Goal: Information Seeking & Learning: Learn about a topic

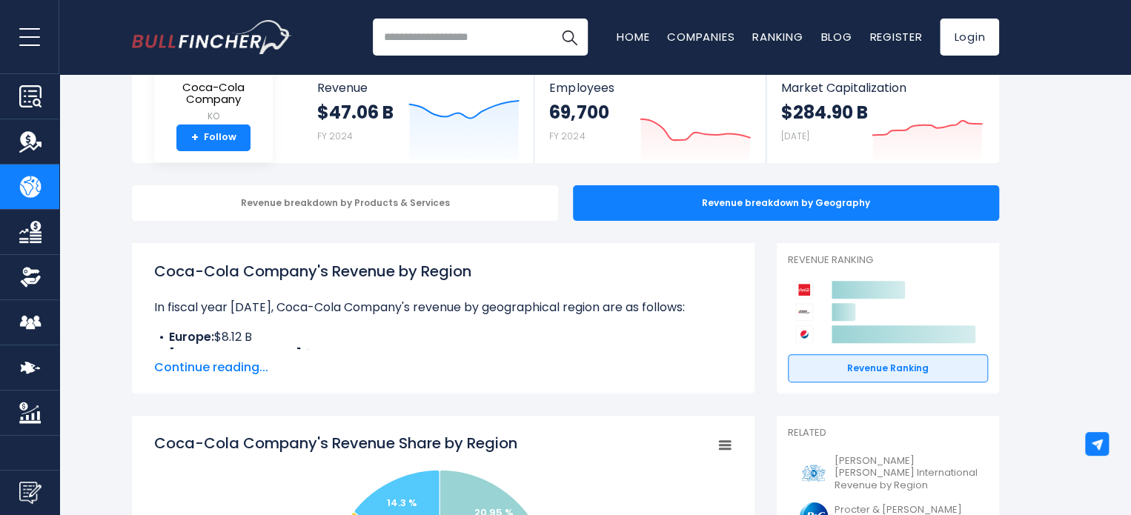
scroll to position [120, 0]
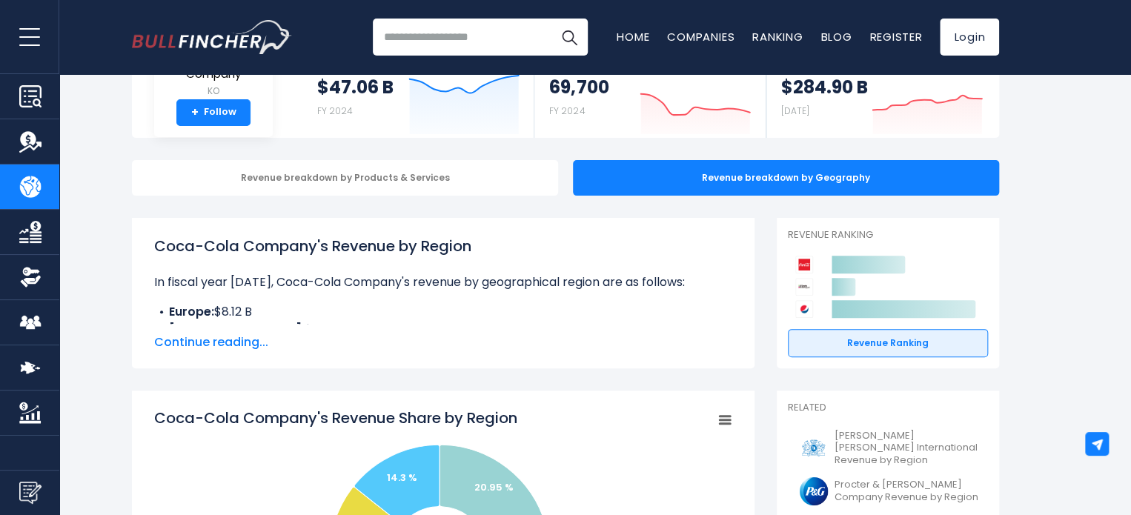
drag, startPoint x: 1064, startPoint y: 314, endPoint x: 1067, endPoint y: 328, distance: 15.1
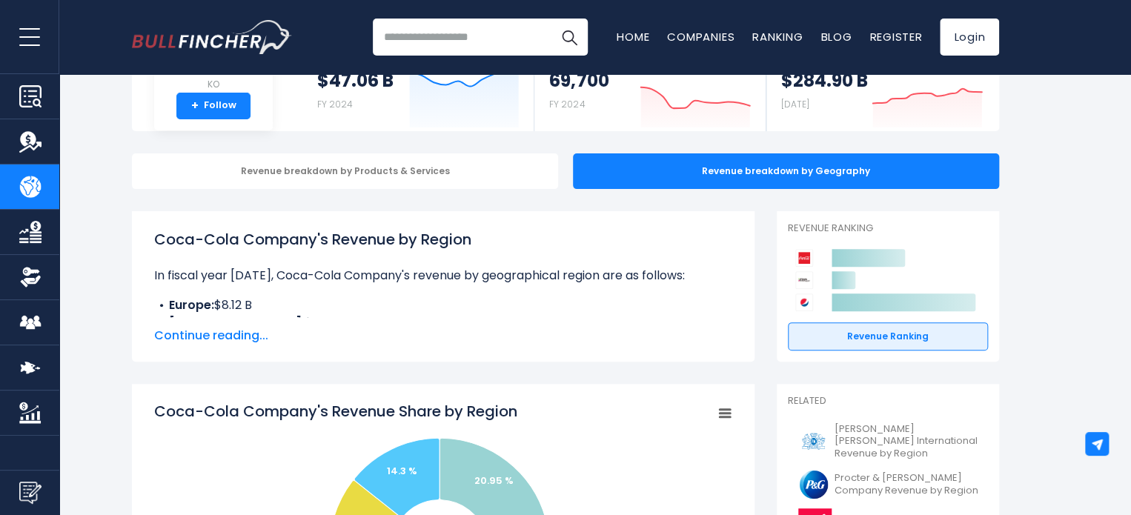
scroll to position [0, 0]
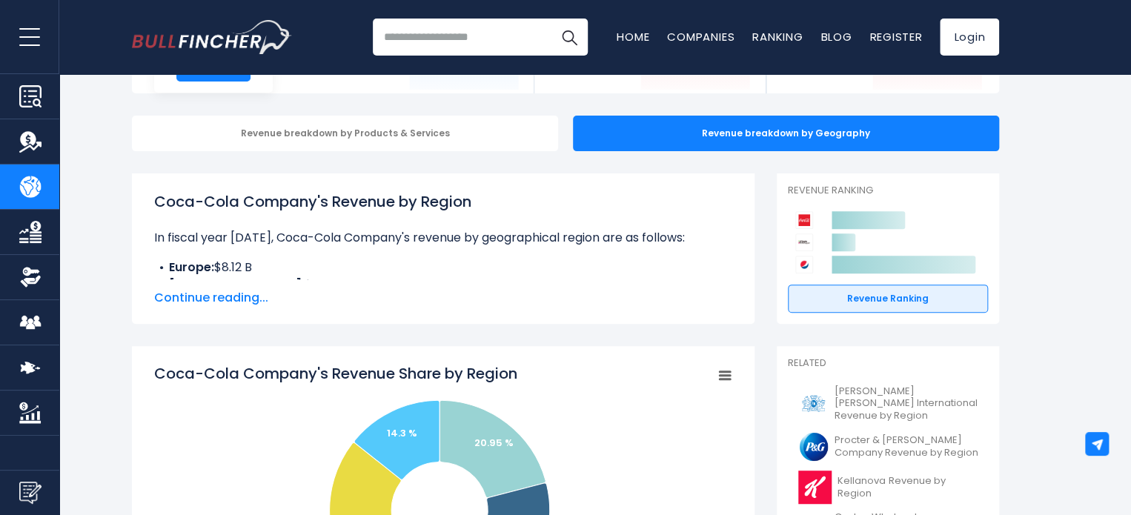
drag, startPoint x: 1070, startPoint y: 294, endPoint x: 1070, endPoint y: 305, distance: 11.1
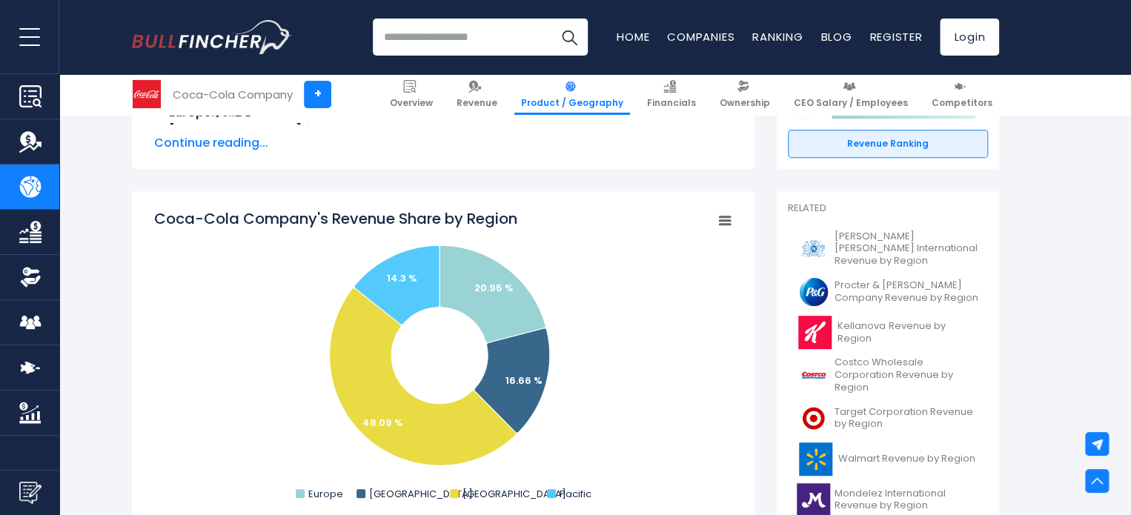
scroll to position [347, 0]
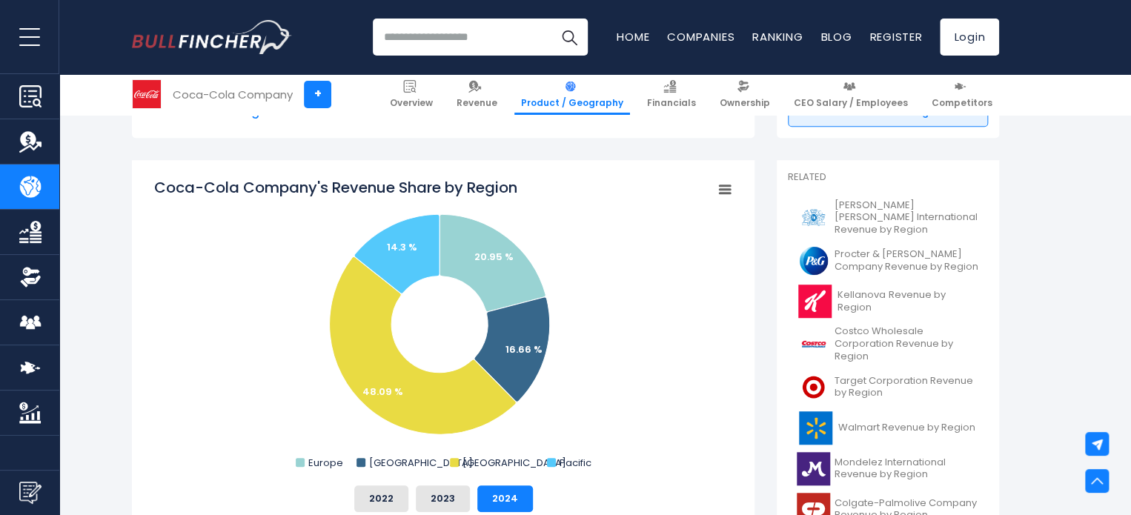
drag, startPoint x: 1047, startPoint y: 323, endPoint x: 1049, endPoint y: 337, distance: 14.2
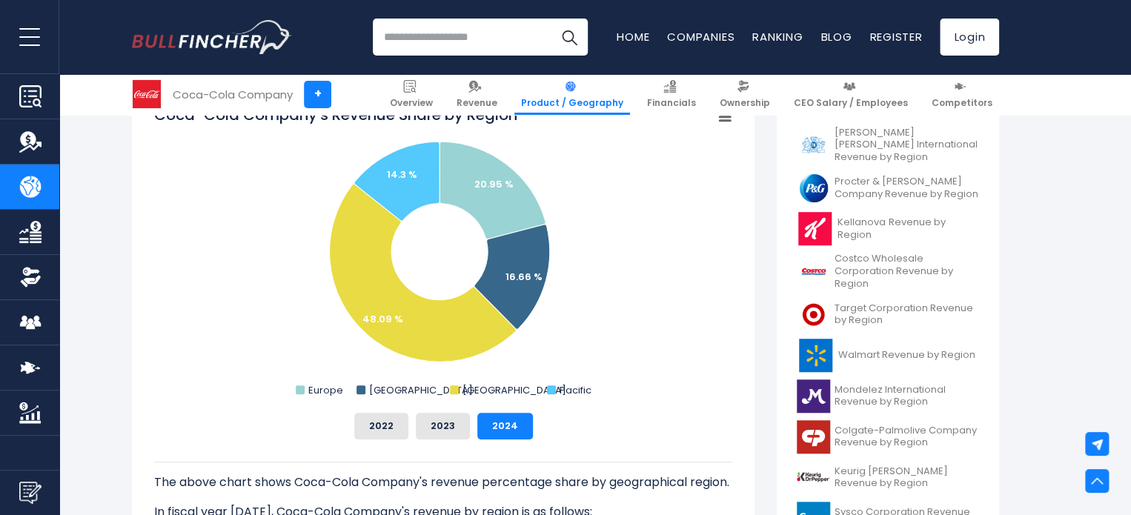
drag, startPoint x: 653, startPoint y: 273, endPoint x: 660, endPoint y: 324, distance: 50.8
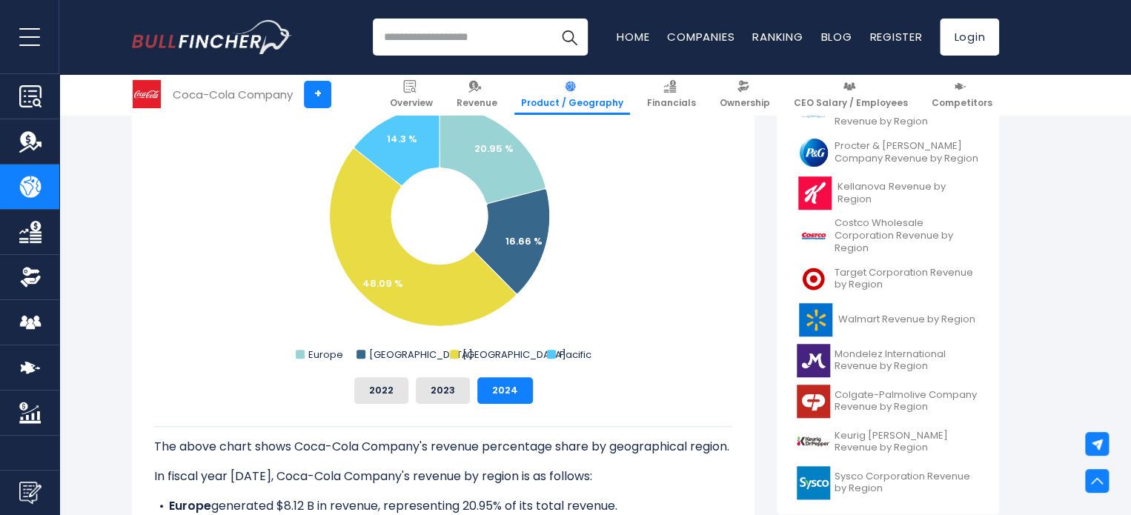
scroll to position [471, 0]
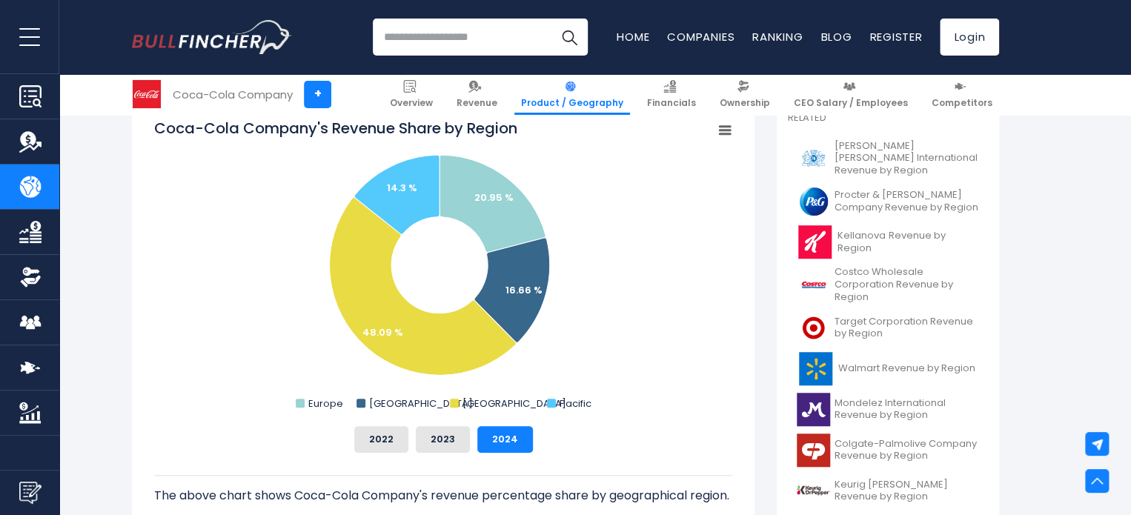
drag, startPoint x: 686, startPoint y: 359, endPoint x: 676, endPoint y: 314, distance: 46.4
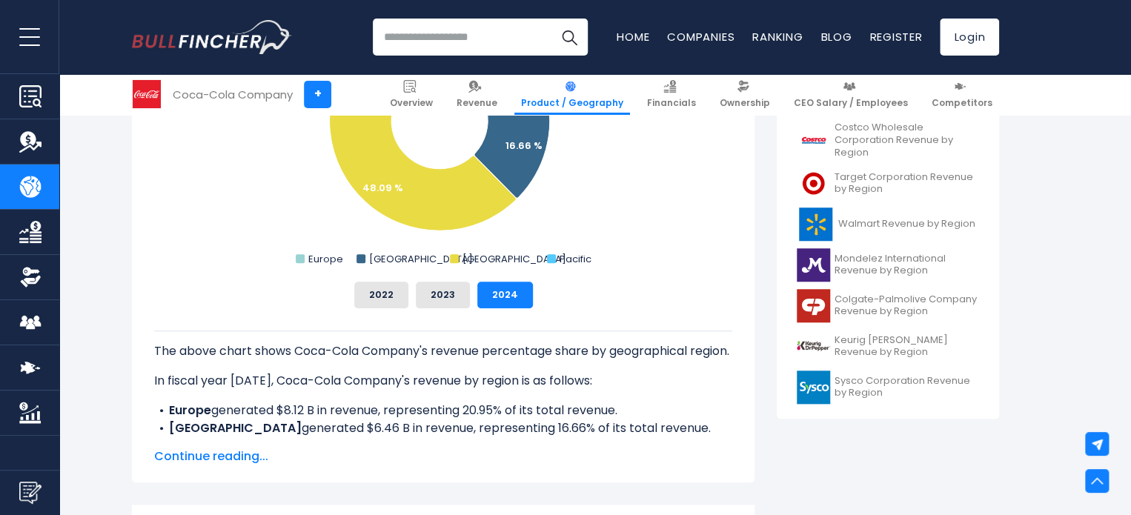
drag, startPoint x: 676, startPoint y: 314, endPoint x: 677, endPoint y: 371, distance: 57.1
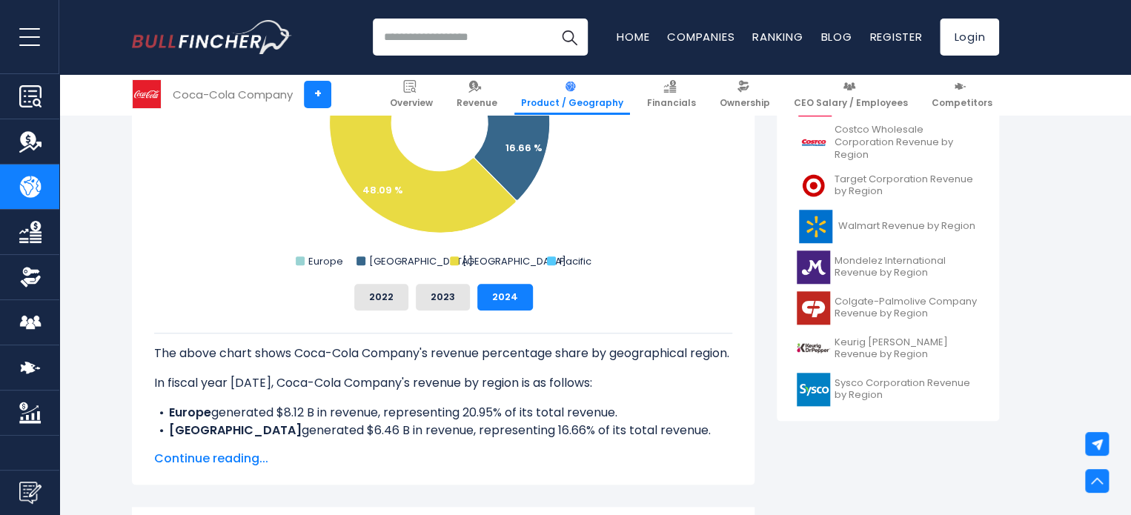
drag, startPoint x: 661, startPoint y: 427, endPoint x: 656, endPoint y: 408, distance: 20.0
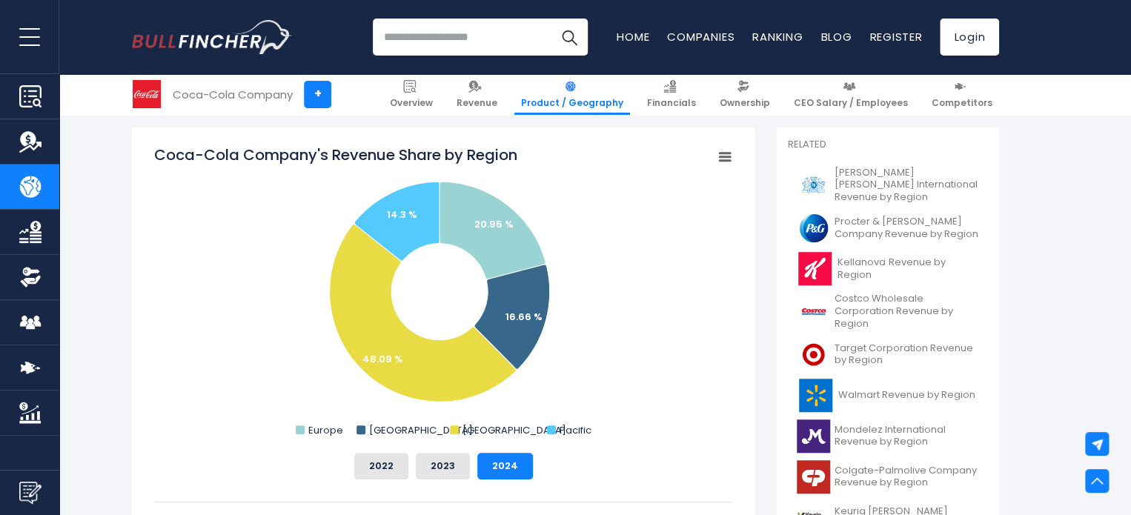
drag, startPoint x: 659, startPoint y: 432, endPoint x: 659, endPoint y: 371, distance: 60.8
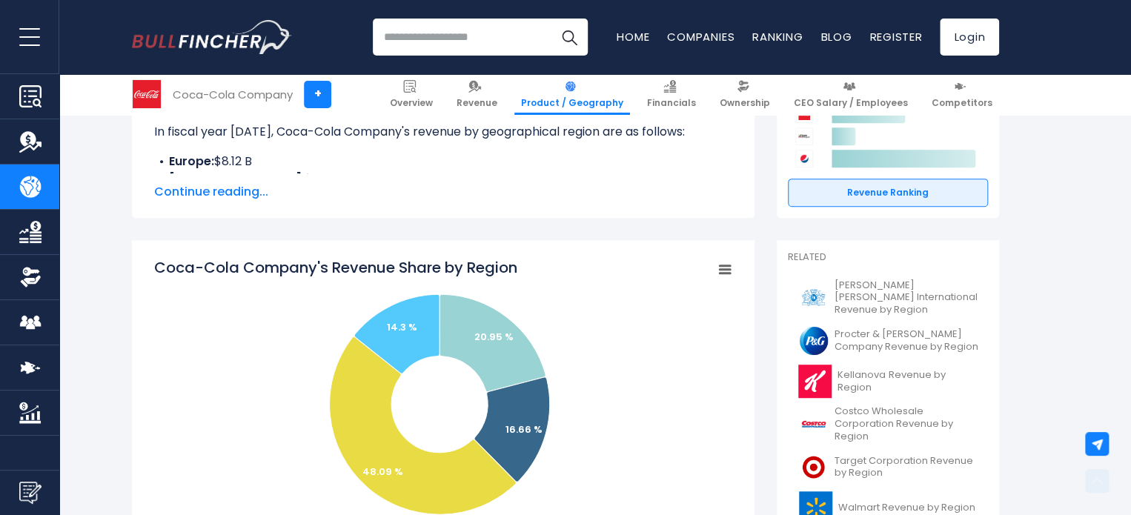
scroll to position [337, 0]
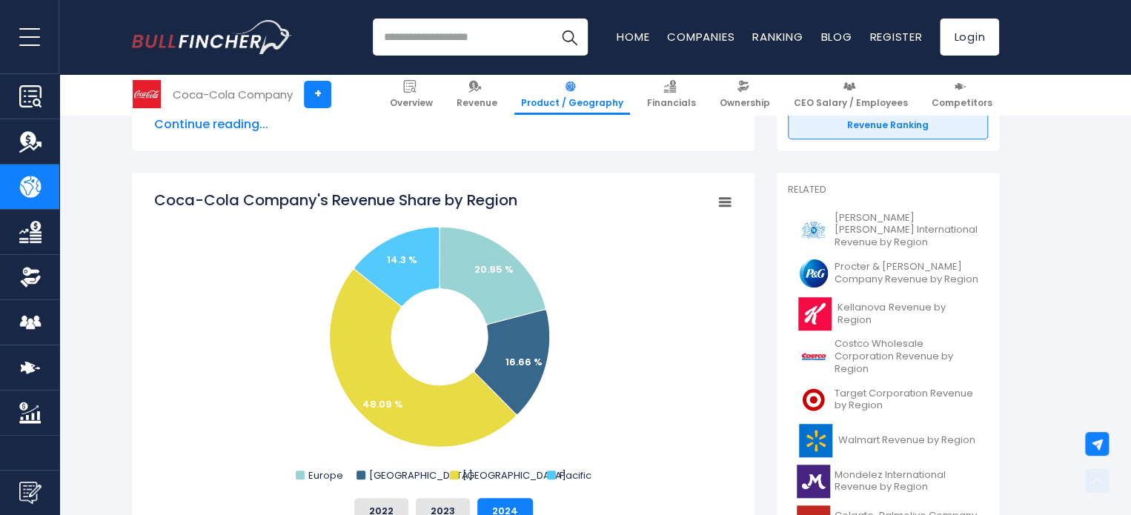
drag, startPoint x: 645, startPoint y: 382, endPoint x: 649, endPoint y: 468, distance: 86.1
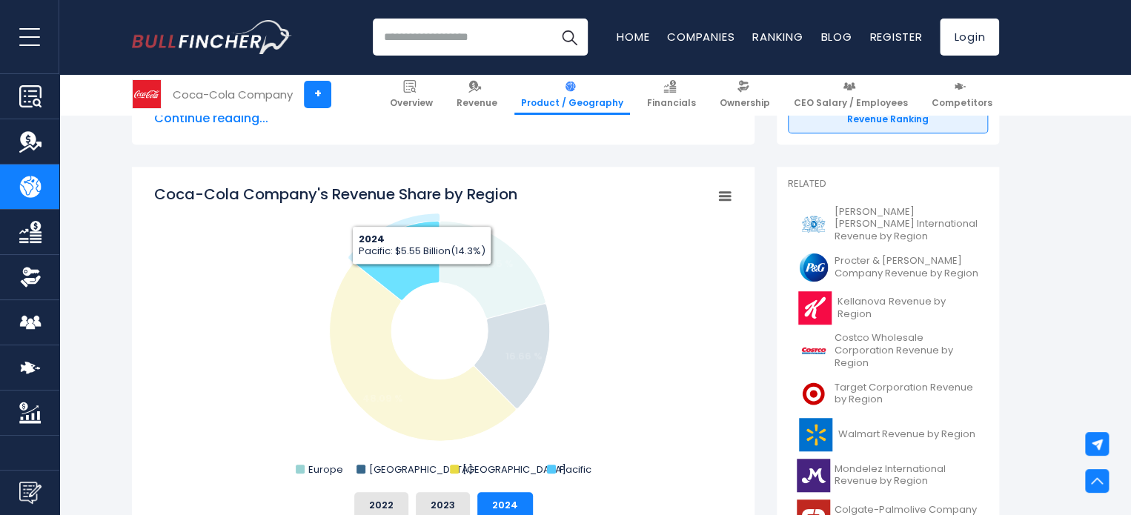
drag, startPoint x: 427, startPoint y: 275, endPoint x: 419, endPoint y: 275, distance: 8.2
click at [419, 275] on icon "Coca-Cola Company's Revenue Share by Region" at bounding box center [396, 260] width 85 height 79
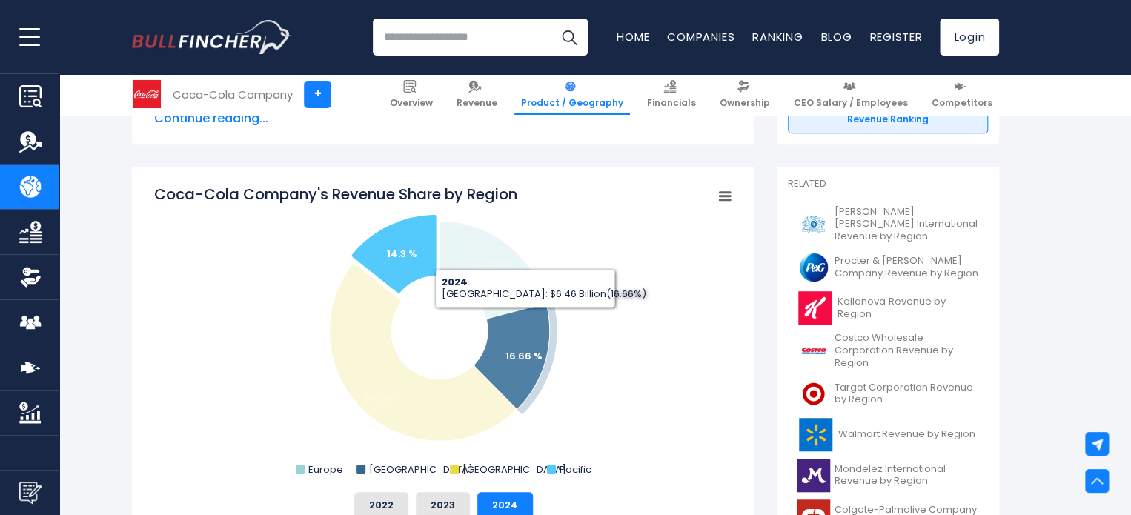
scroll to position [788, 0]
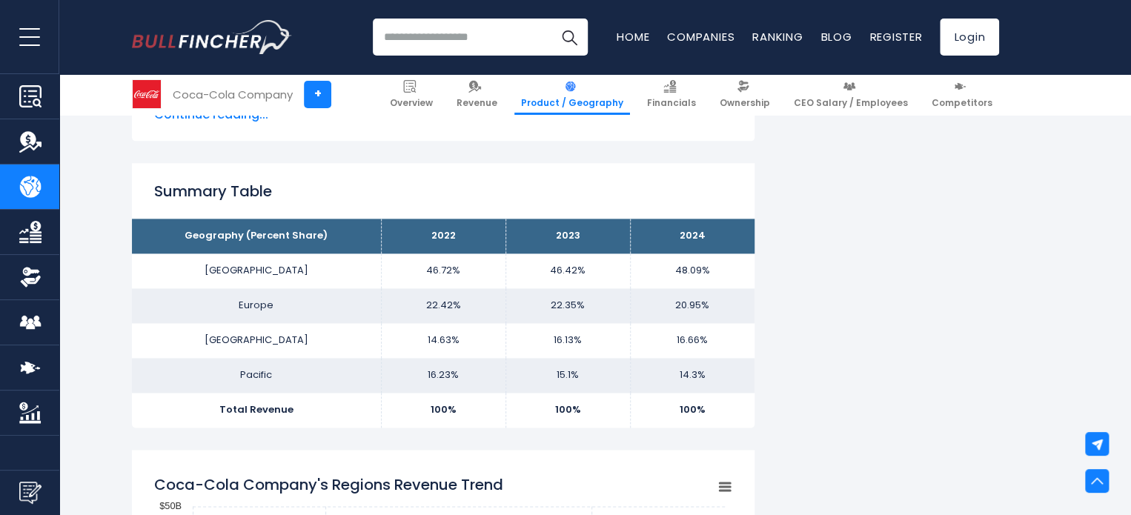
drag, startPoint x: 563, startPoint y: 319, endPoint x: 565, endPoint y: 331, distance: 12.7
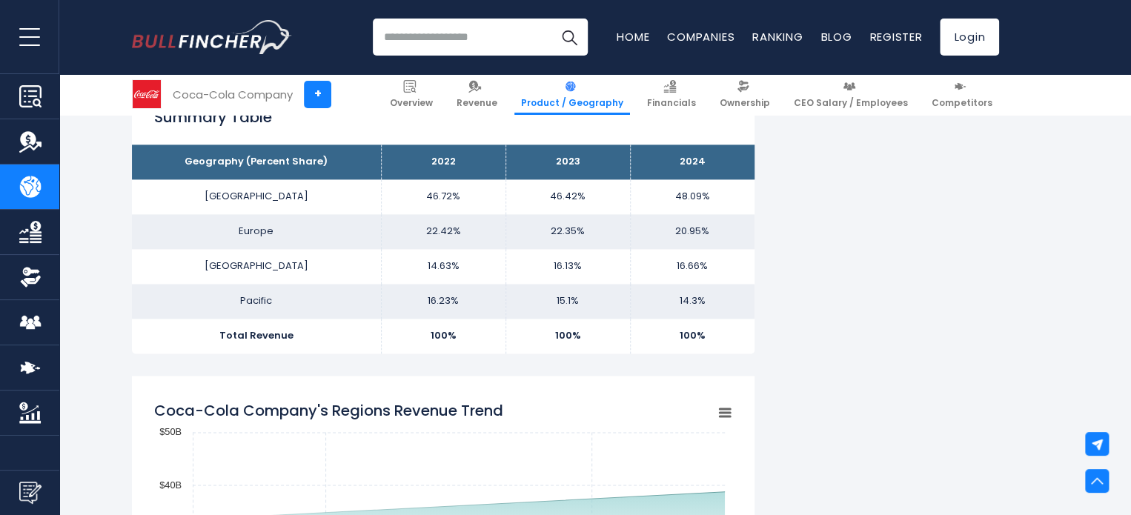
drag, startPoint x: 567, startPoint y: 386, endPoint x: 568, endPoint y: 416, distance: 29.7
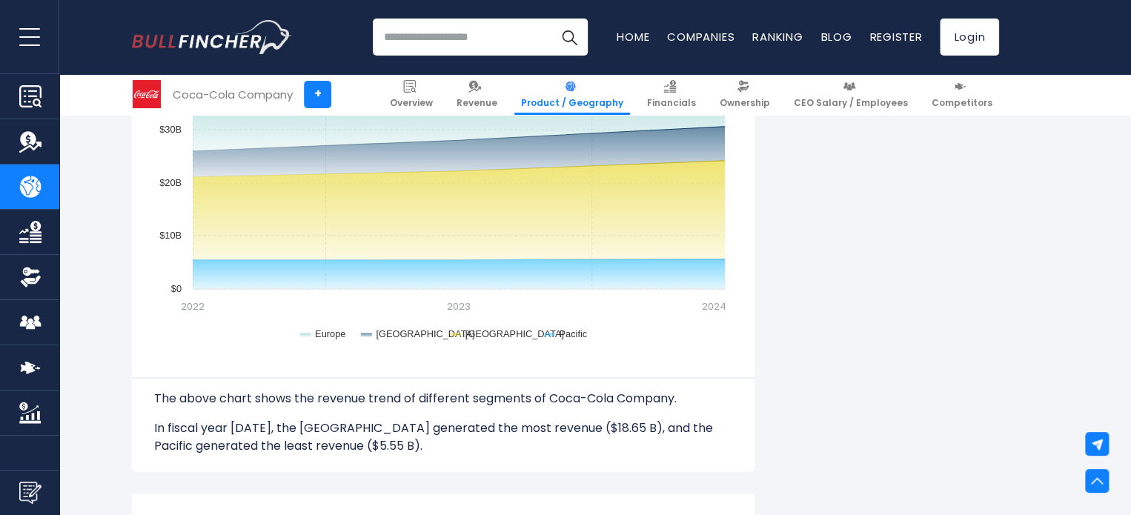
scroll to position [1416, 0]
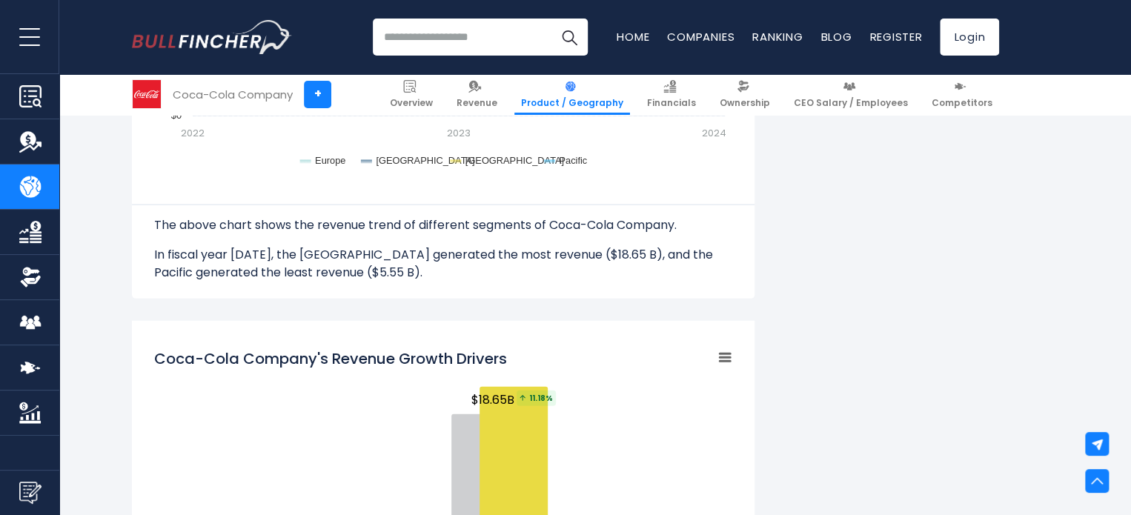
drag, startPoint x: 597, startPoint y: 391, endPoint x: 597, endPoint y: 403, distance: 11.9
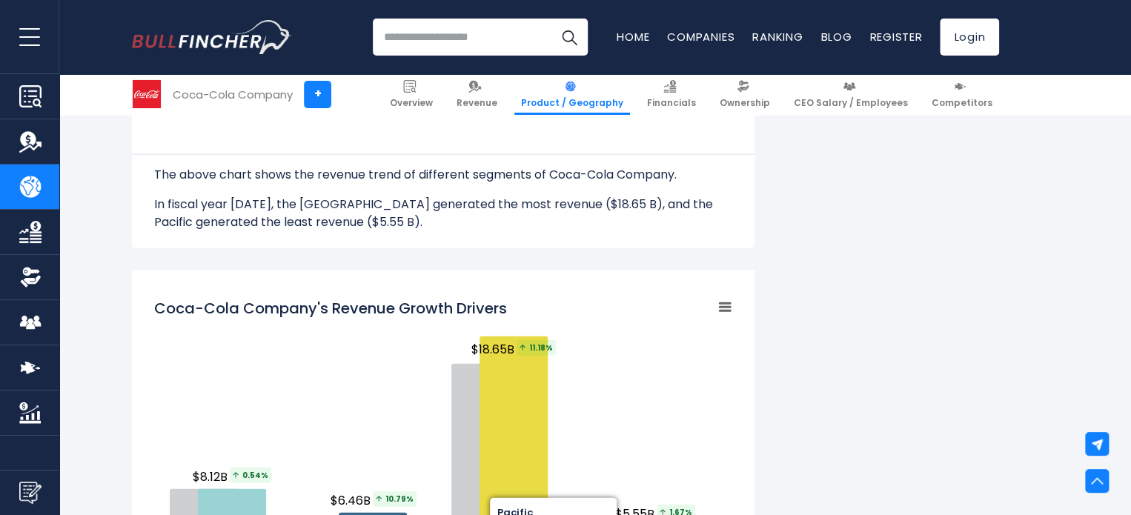
scroll to position [2046, 0]
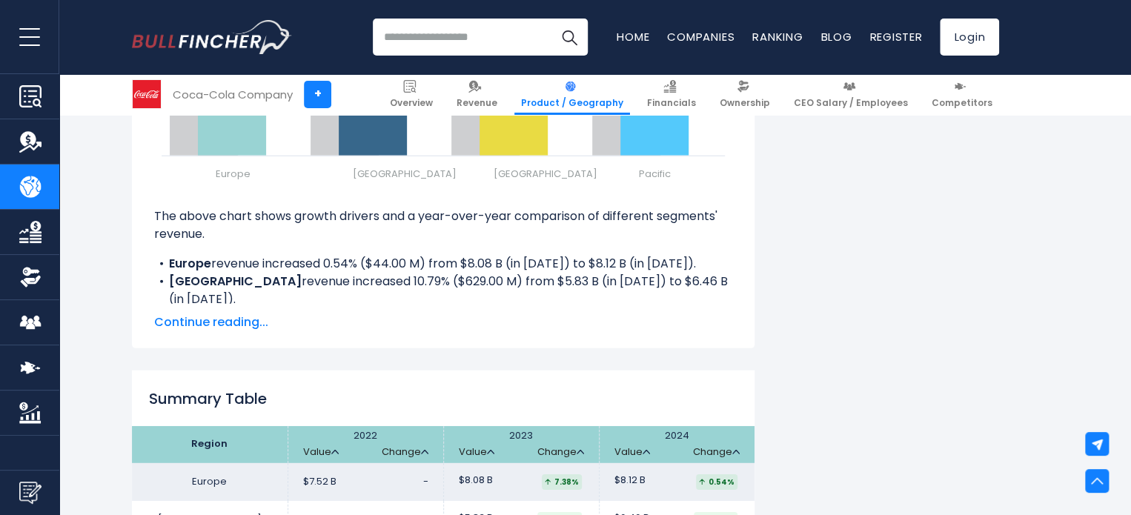
click at [34, 408] on img "Company Market Cap" at bounding box center [30, 413] width 22 height 22
click at [36, 365] on img "Company Competitors" at bounding box center [30, 368] width 22 height 22
click at [24, 324] on img "Company Employees" at bounding box center [30, 322] width 22 height 22
click at [36, 237] on img "Company Financials" at bounding box center [30, 232] width 22 height 22
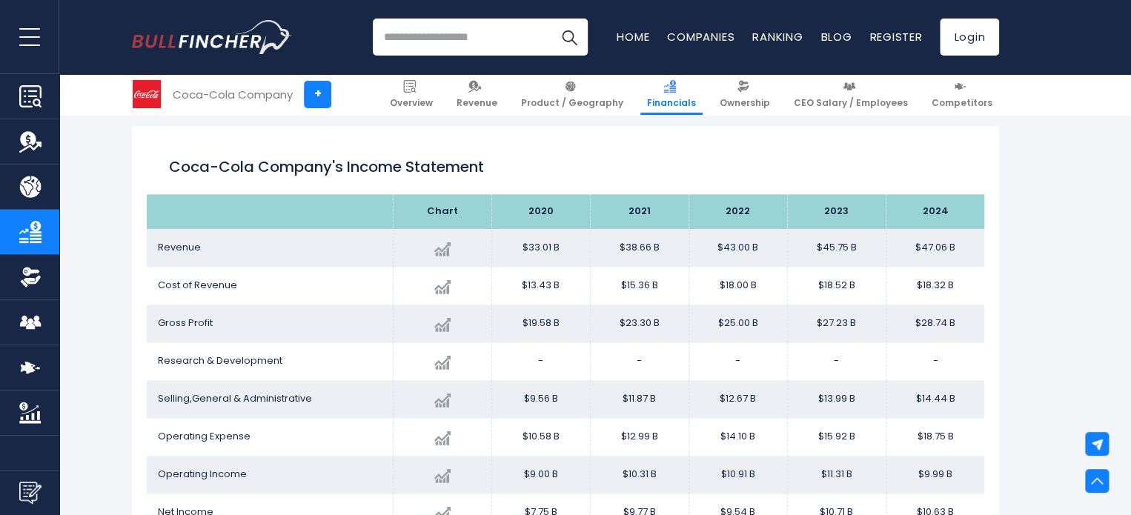
scroll to position [803, 0]
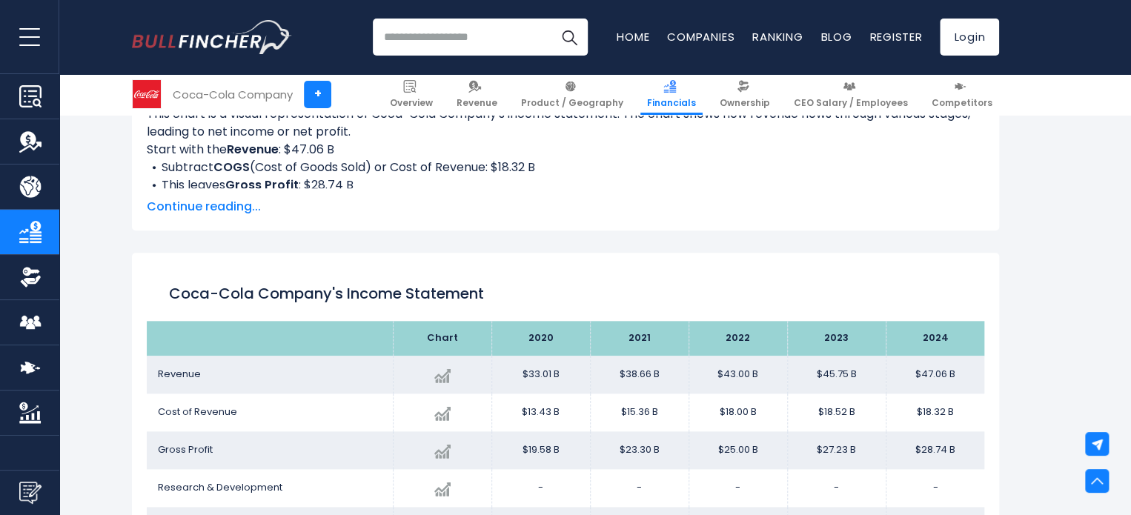
drag, startPoint x: 1001, startPoint y: 346, endPoint x: 1008, endPoint y: 288, distance: 59.0
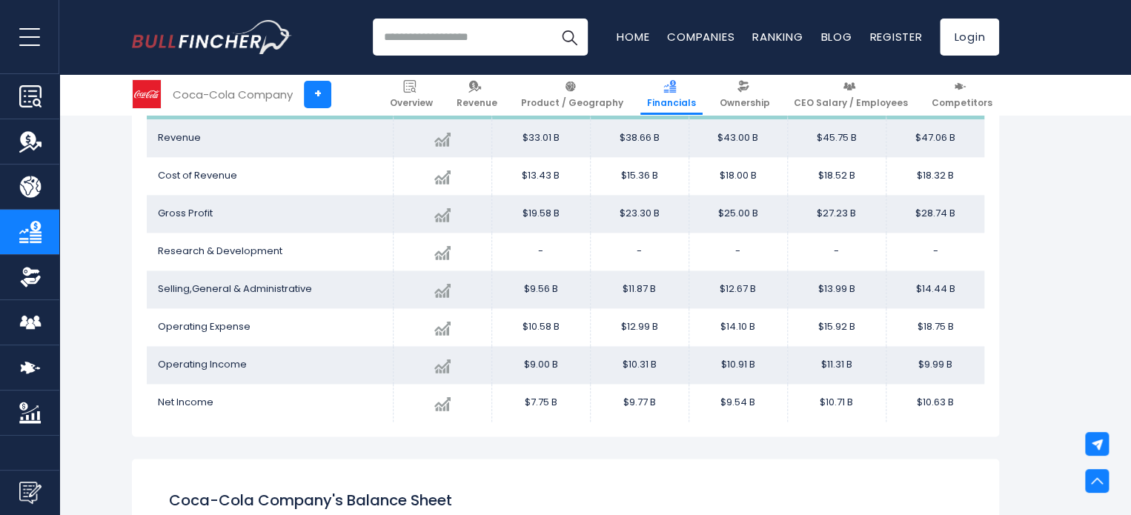
drag, startPoint x: 1014, startPoint y: 331, endPoint x: 1017, endPoint y: 359, distance: 27.6
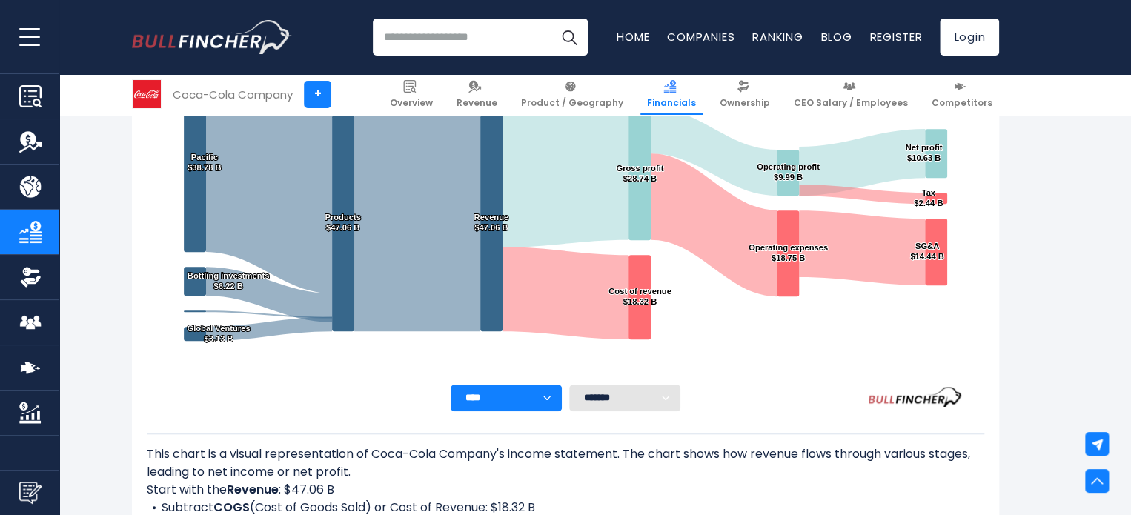
scroll to position [316, 0]
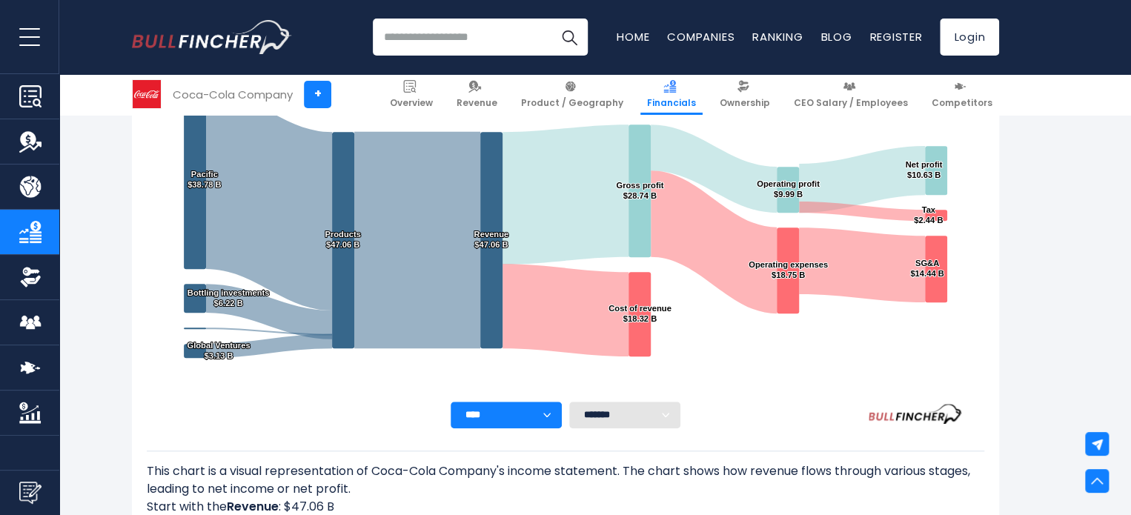
drag, startPoint x: 993, startPoint y: 324, endPoint x: 984, endPoint y: 279, distance: 46.1
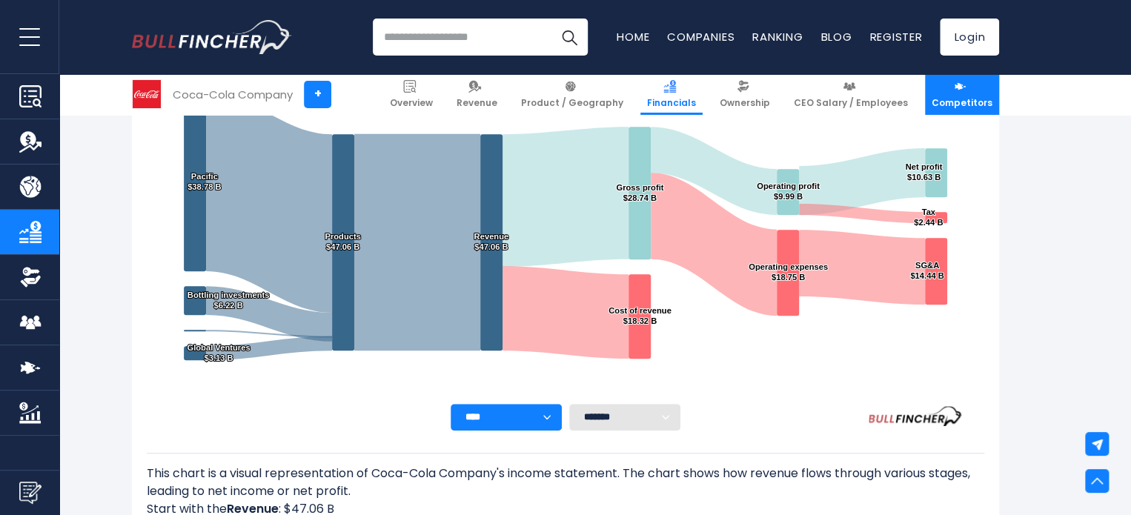
click at [978, 103] on span "Competitors" at bounding box center [962, 103] width 61 height 12
